Goal: Task Accomplishment & Management: Manage account settings

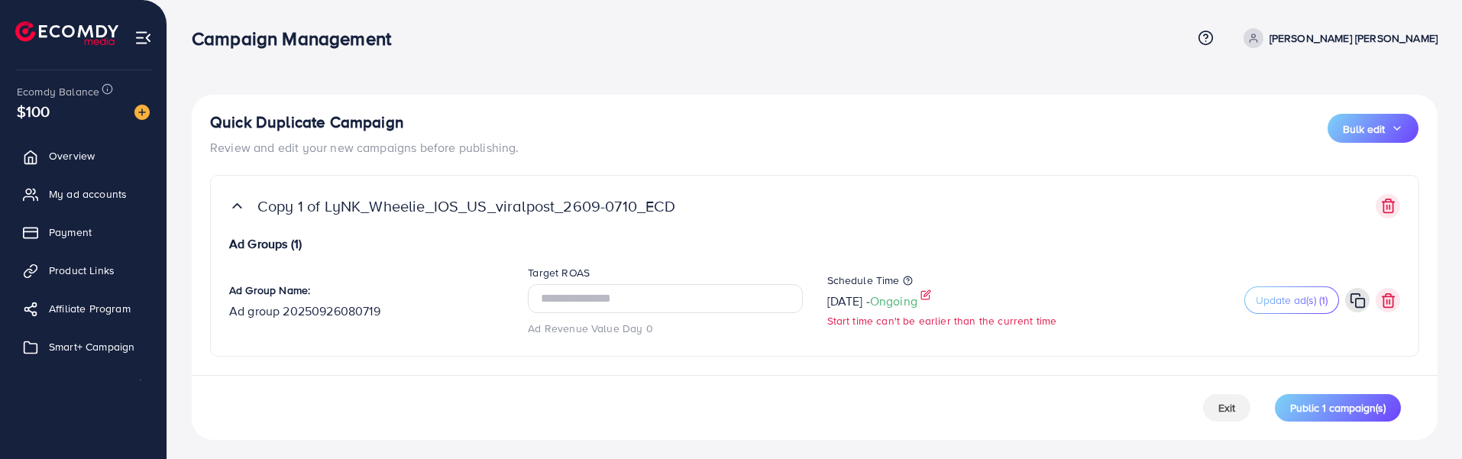
click at [931, 298] on icon at bounding box center [926, 295] width 11 height 11
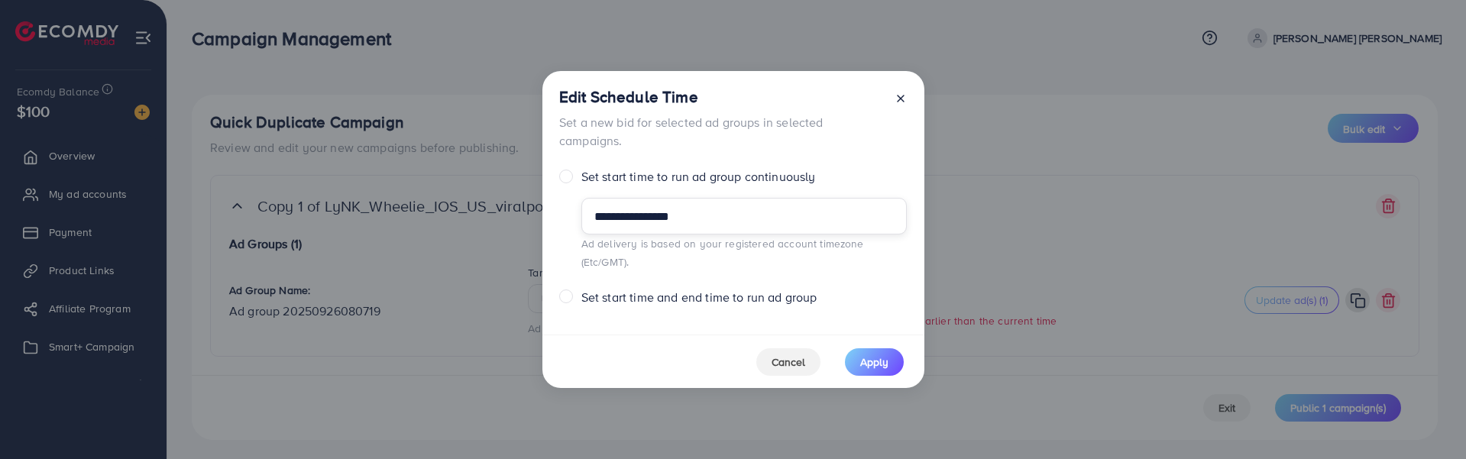
click at [718, 217] on input "**********" at bounding box center [743, 216] width 325 height 37
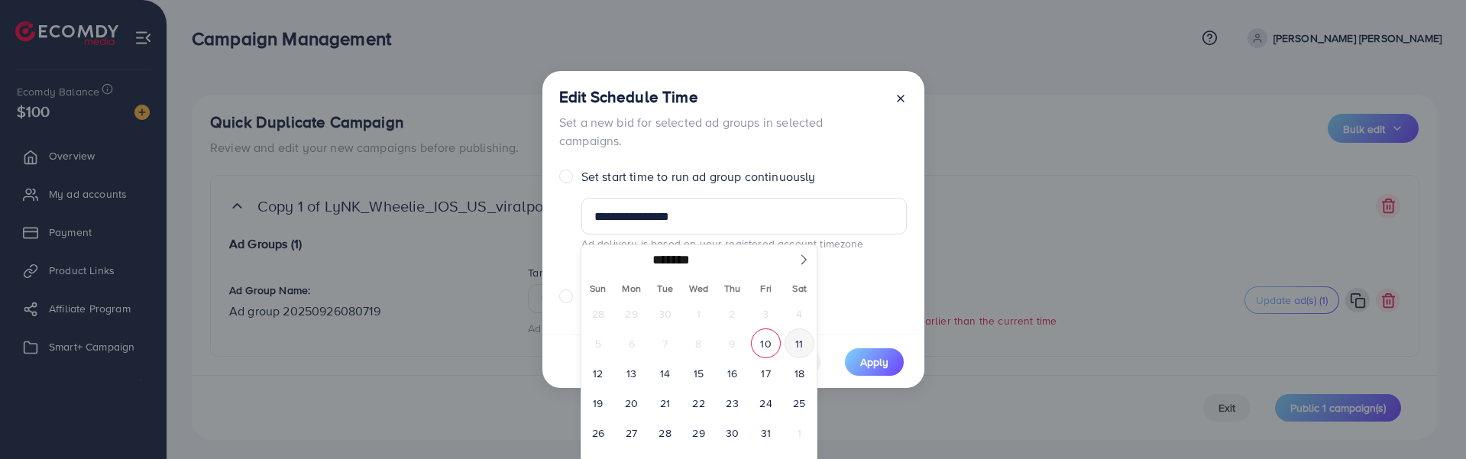
click at [796, 338] on span "11" at bounding box center [800, 344] width 30 height 30
type input "**********"
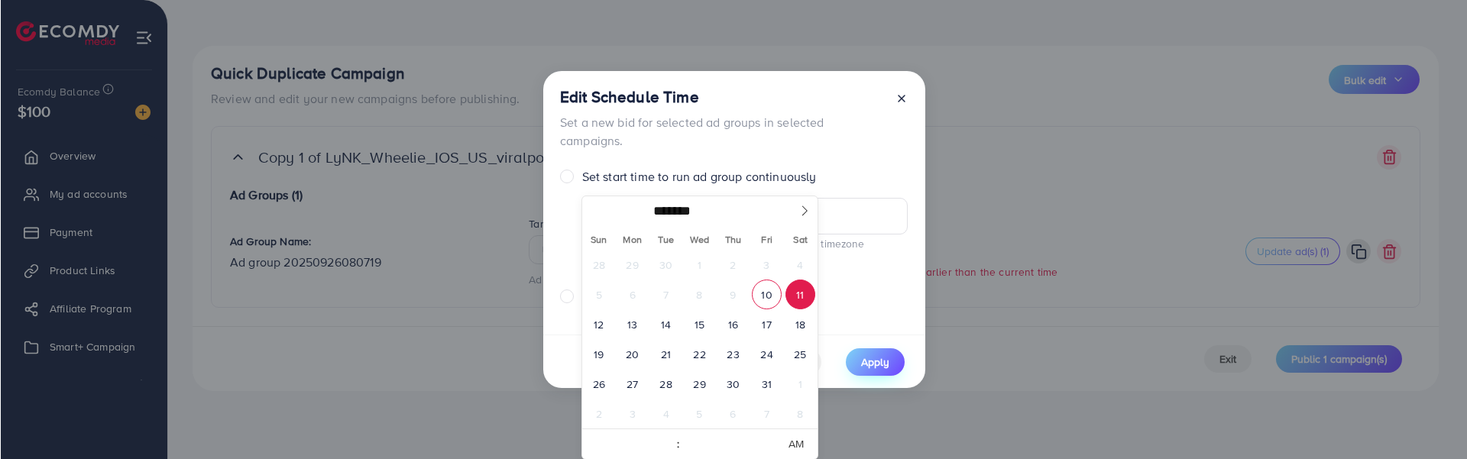
scroll to position [5, 0]
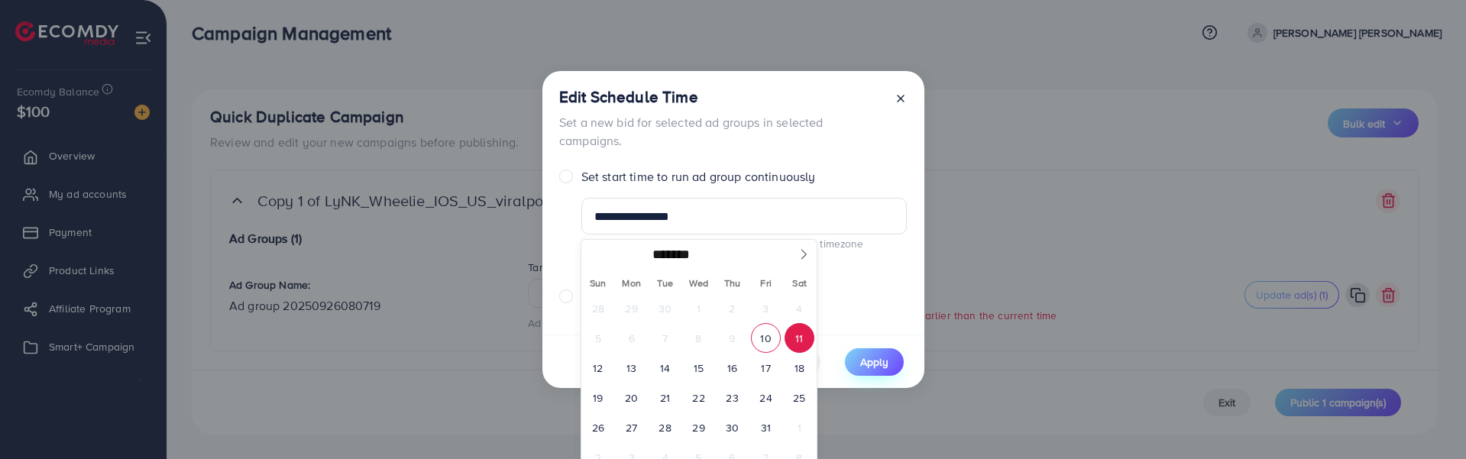
click at [886, 355] on span "Apply" at bounding box center [874, 362] width 28 height 15
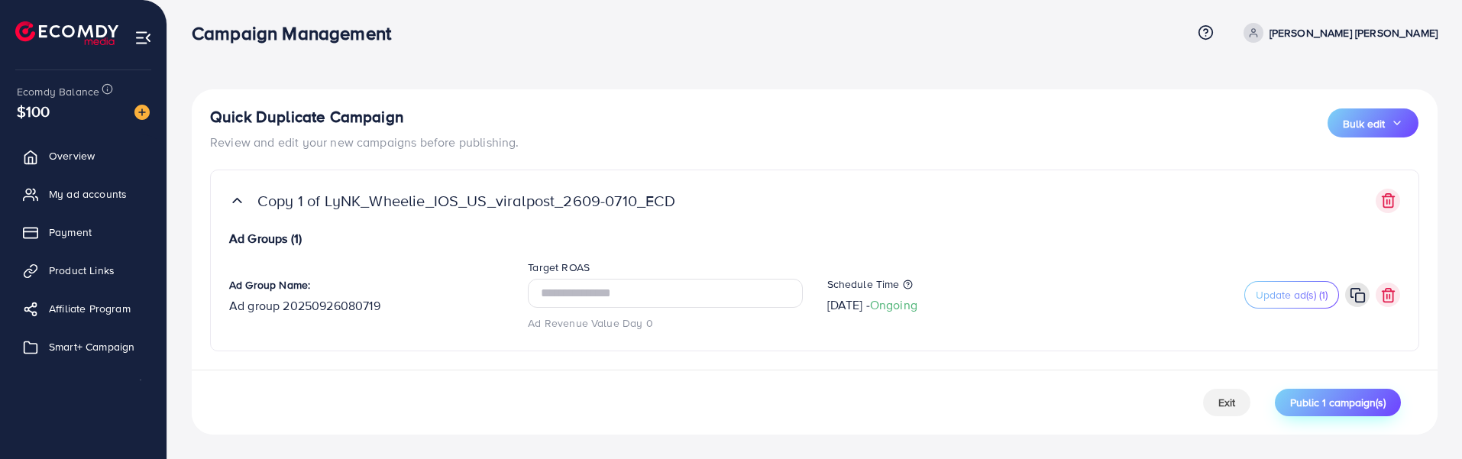
click at [1311, 398] on span "Public 1 campaign(s)" at bounding box center [1338, 402] width 96 height 15
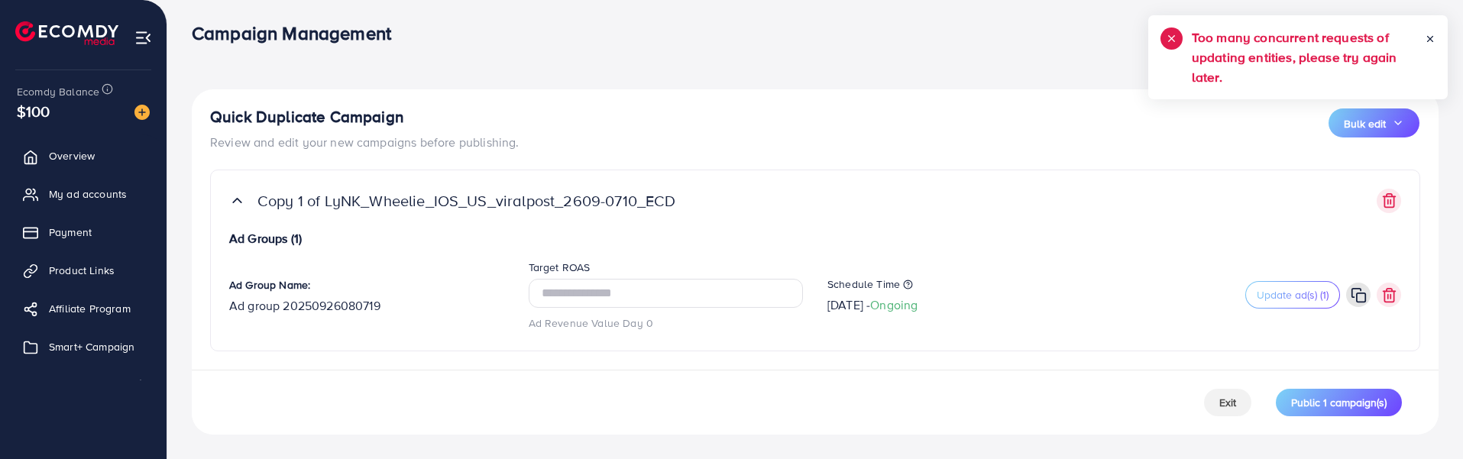
click at [394, 399] on div "Exit Public 1 campaign(s)" at bounding box center [815, 402] width 1247 height 65
click at [97, 355] on link "Smart+ Campaign" at bounding box center [83, 347] width 144 height 31
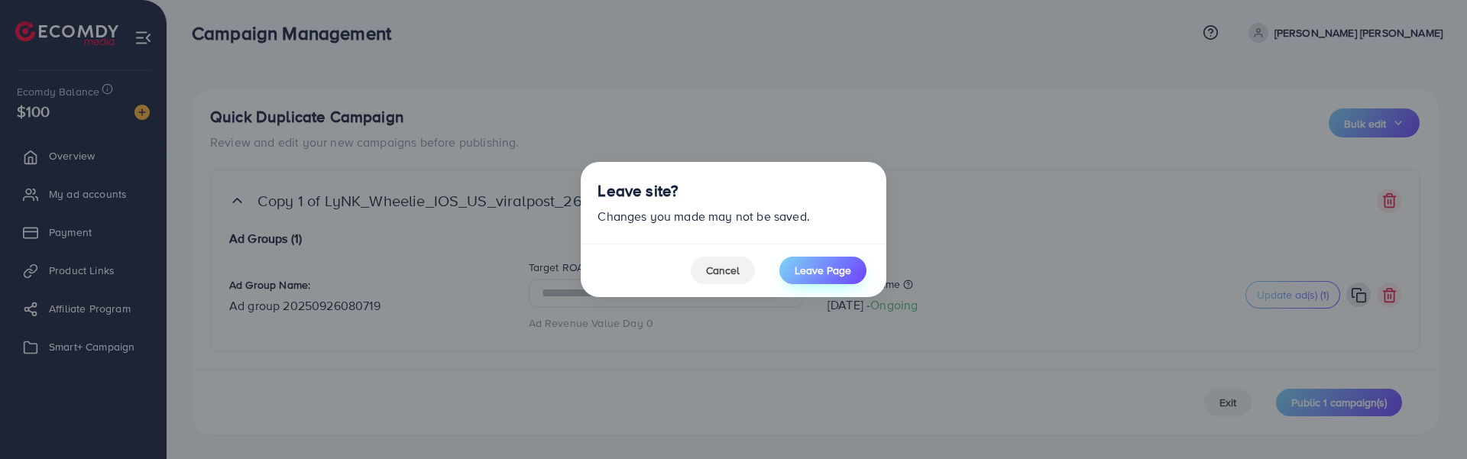
click at [822, 261] on button "Leave Page" at bounding box center [822, 271] width 87 height 28
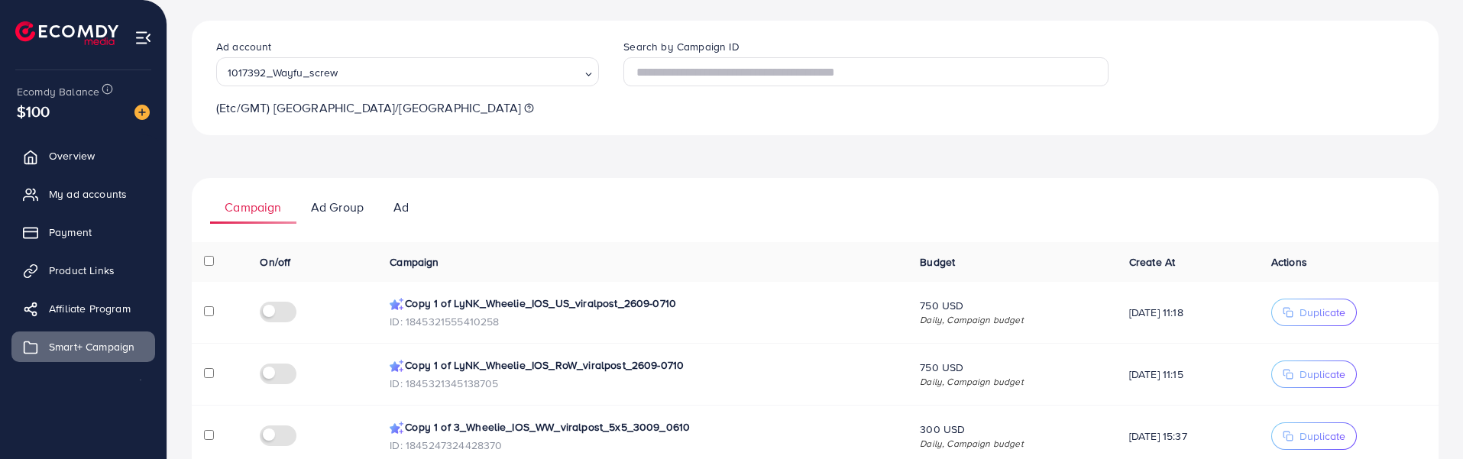
scroll to position [106, 0]
